Goal: Transaction & Acquisition: Purchase product/service

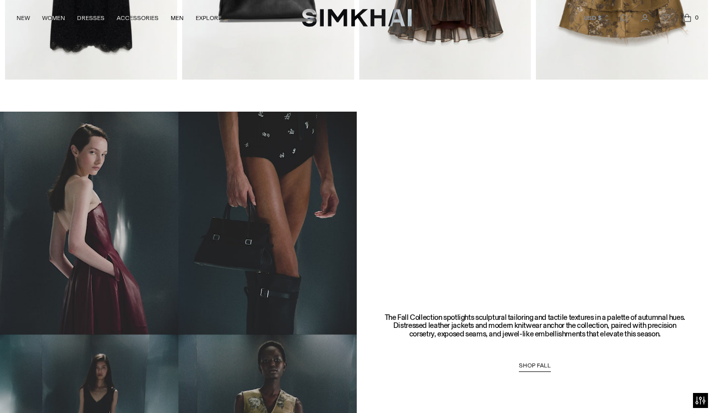
scroll to position [534, 0]
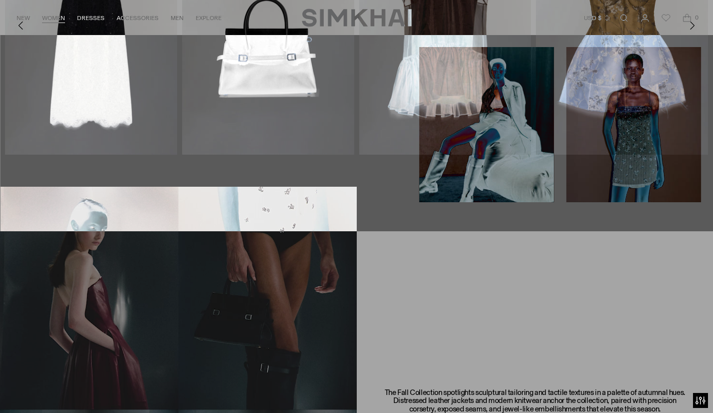
click at [38, 60] on link "Shop All" at bounding box center [26, 62] width 29 height 7
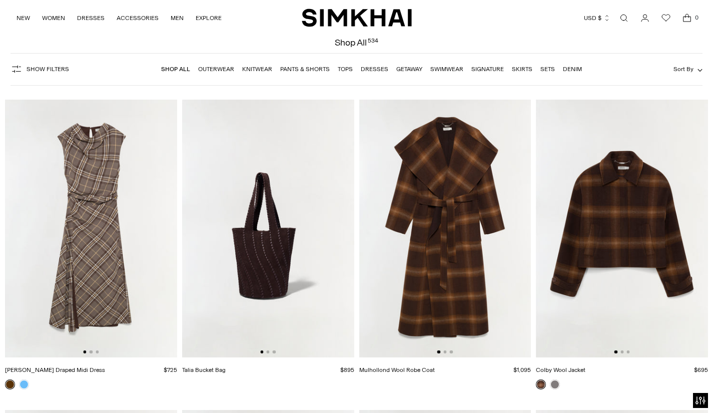
scroll to position [46, 0]
click at [682, 74] on button "Sort By" at bounding box center [688, 68] width 29 height 11
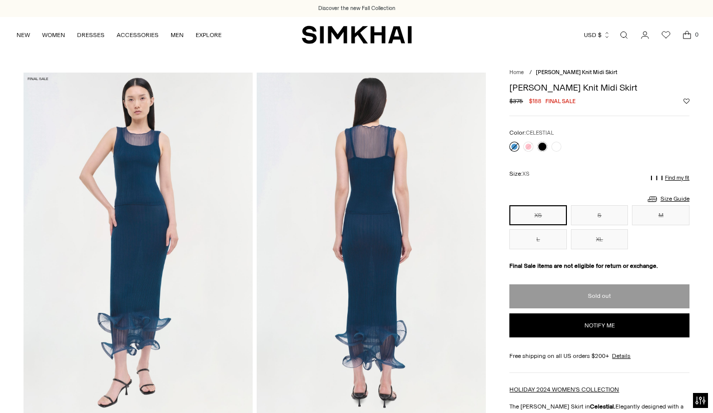
click at [525, 146] on link at bounding box center [529, 147] width 10 height 10
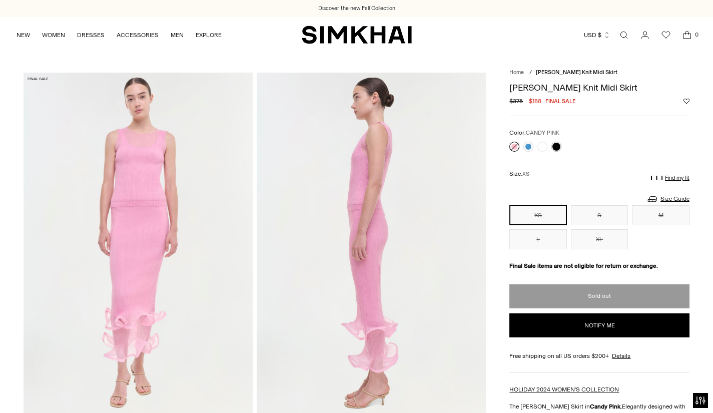
click at [545, 147] on link at bounding box center [543, 147] width 10 height 10
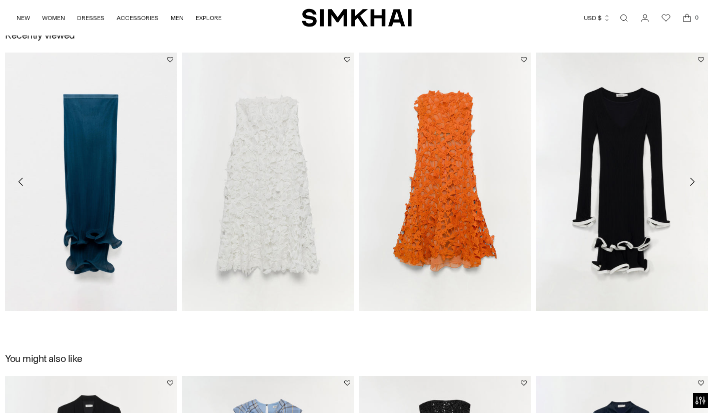
scroll to position [1096, 0]
